Goal: Information Seeking & Learning: Learn about a topic

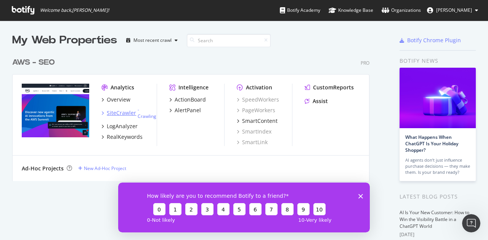
click at [110, 115] on div "SiteCrawler" at bounding box center [121, 113] width 29 height 8
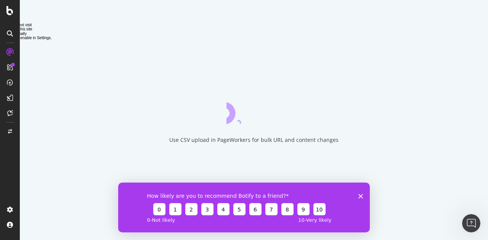
click at [359, 197] on icon "Close survey" at bounding box center [360, 196] width 5 height 5
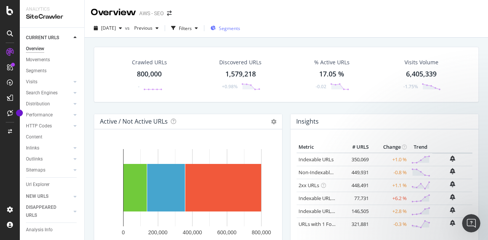
click at [240, 29] on span "Segments" at bounding box center [229, 28] width 21 height 6
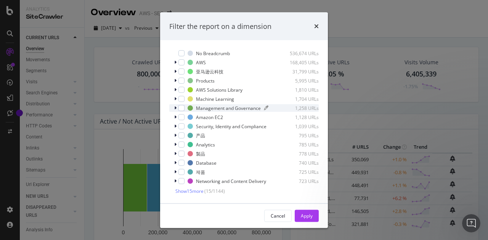
scroll to position [23, 0]
click at [189, 188] on span "Show 15 more" at bounding box center [189, 191] width 28 height 6
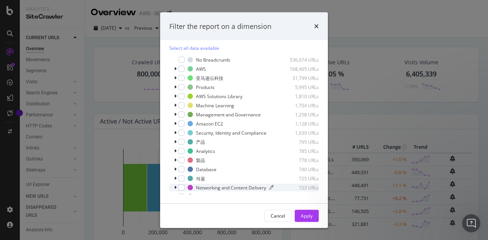
scroll to position [160, 0]
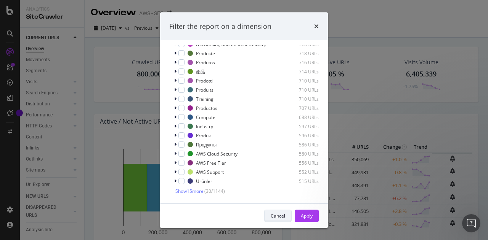
click at [283, 218] on div "Cancel" at bounding box center [278, 216] width 14 height 6
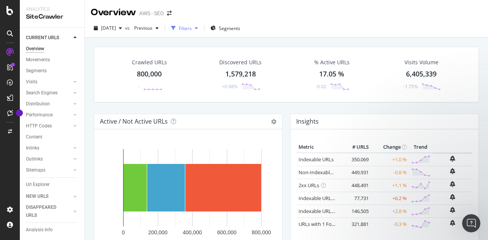
click at [192, 29] on div "Filters" at bounding box center [185, 28] width 13 height 6
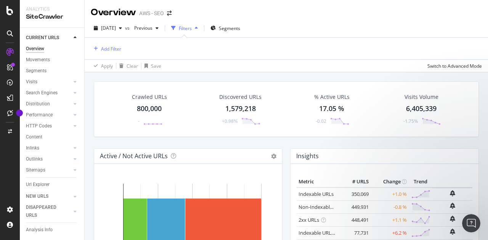
click at [201, 27] on div "button" at bounding box center [196, 28] width 9 height 5
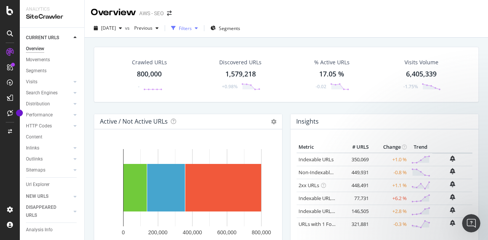
click at [198, 28] on icon "button" at bounding box center [196, 28] width 3 height 5
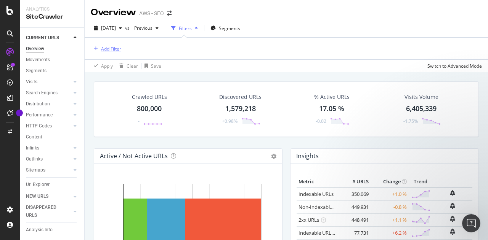
click at [113, 51] on div "Add Filter" at bounding box center [111, 49] width 20 height 6
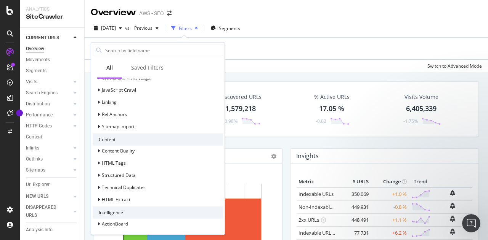
scroll to position [0, 0]
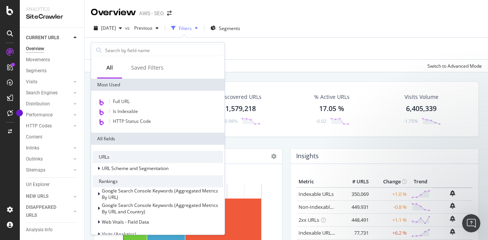
click at [361, 15] on div "Overview AWS - SEO" at bounding box center [286, 9] width 403 height 19
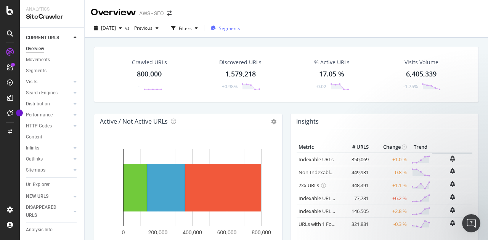
click at [239, 25] on span "Segments" at bounding box center [229, 28] width 21 height 6
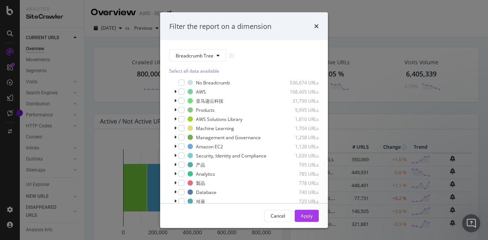
click at [313, 33] on div "Filter the report on a dimension" at bounding box center [244, 26] width 168 height 28
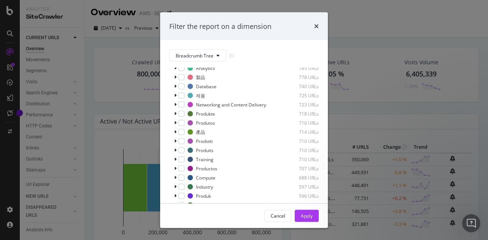
scroll to position [160, 0]
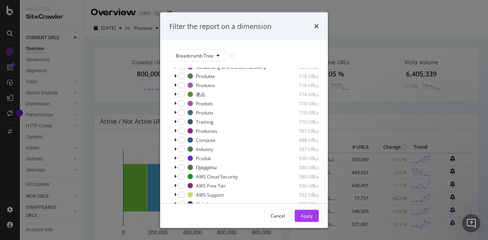
drag, startPoint x: 282, startPoint y: 218, endPoint x: 293, endPoint y: 197, distance: 23.9
click at [282, 218] on div "Cancel" at bounding box center [278, 216] width 14 height 6
